Goal: Navigation & Orientation: Find specific page/section

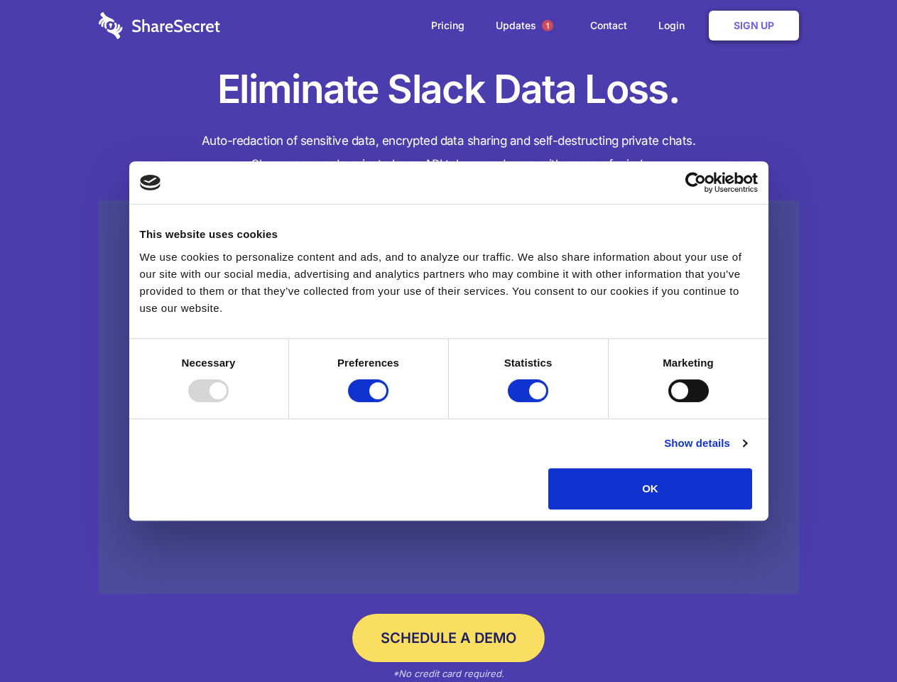
click at [229, 402] on div at bounding box center [208, 390] width 40 height 23
click at [389, 402] on input "Preferences" at bounding box center [368, 390] width 40 height 23
checkbox input "false"
click at [530, 402] on input "Statistics" at bounding box center [528, 390] width 40 height 23
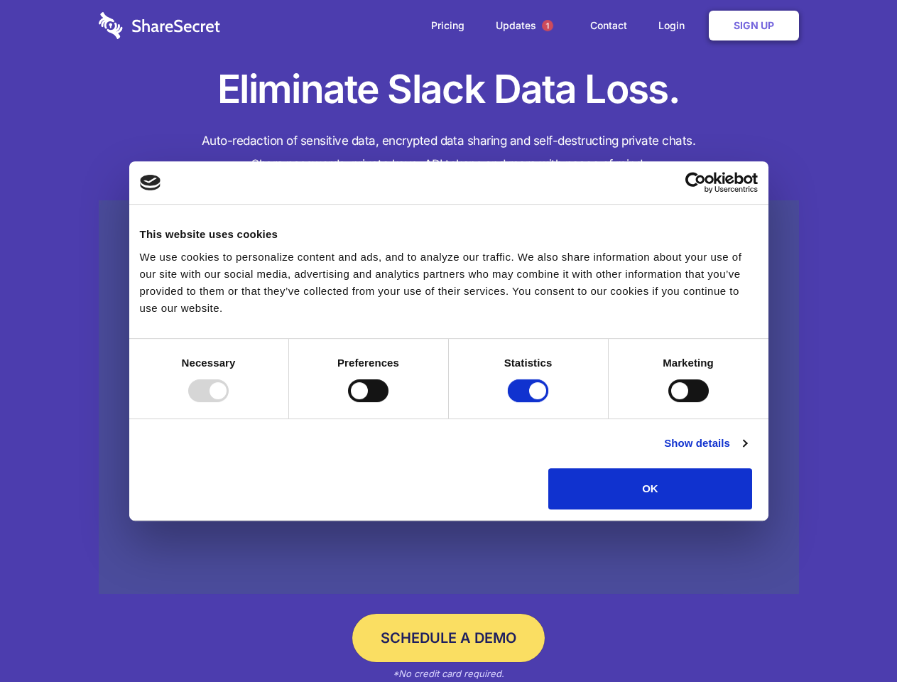
checkbox input "false"
click at [669, 402] on input "Marketing" at bounding box center [689, 390] width 40 height 23
checkbox input "true"
click at [747, 452] on link "Show details" at bounding box center [705, 443] width 82 height 17
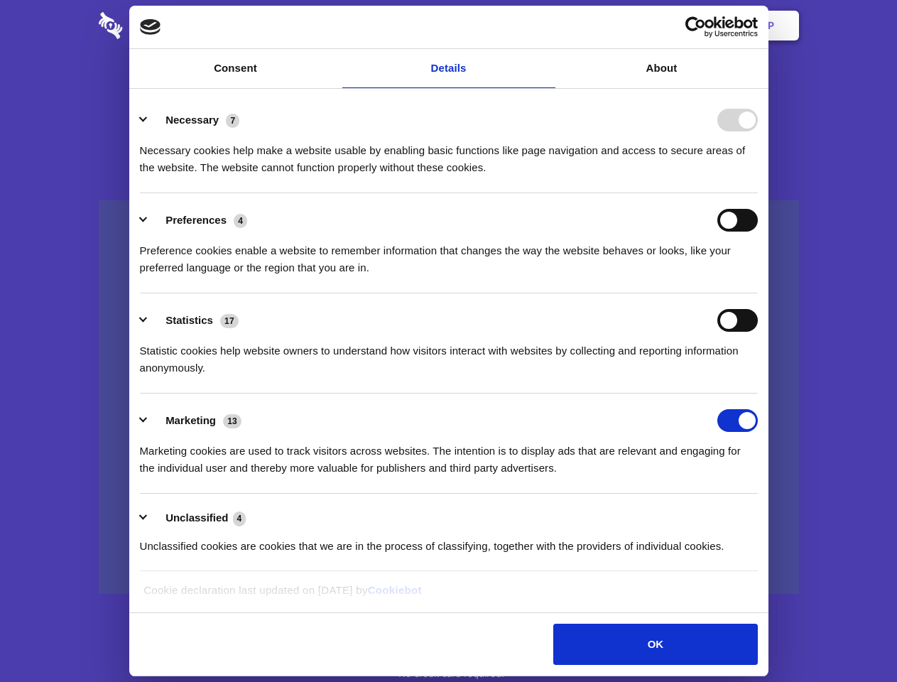
click at [758, 276] on div "Preferences 4 Preference cookies enable a website to remember information that …" at bounding box center [449, 242] width 618 height 67
click at [547, 26] on span "1" at bounding box center [547, 25] width 11 height 11
